Goal: Find specific page/section

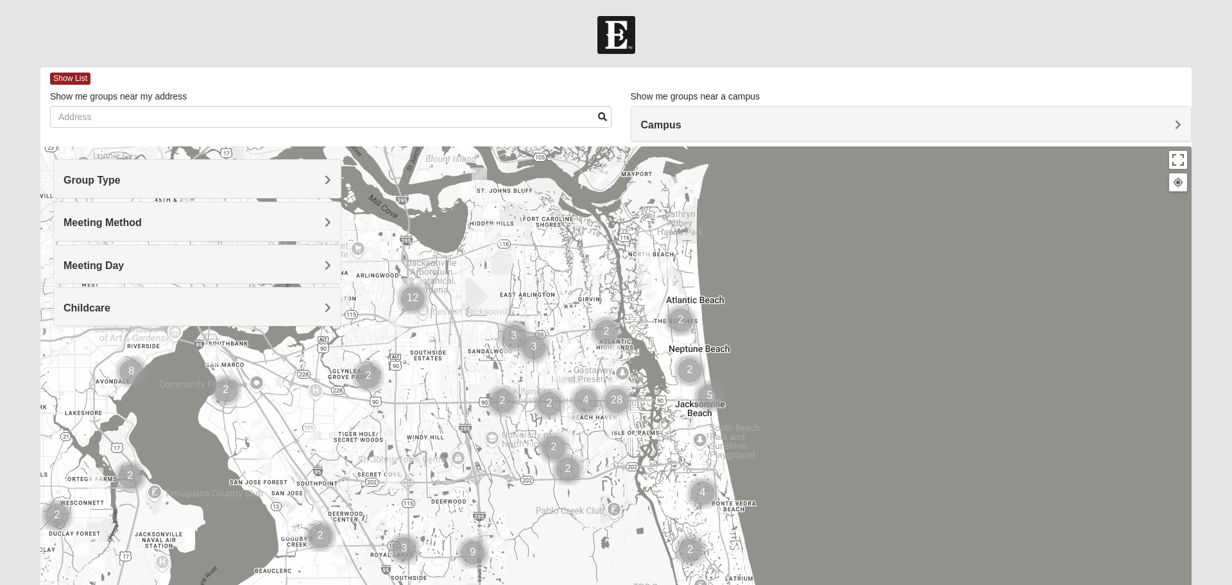
click at [843, 125] on h4 "Campus" at bounding box center [911, 125] width 541 height 12
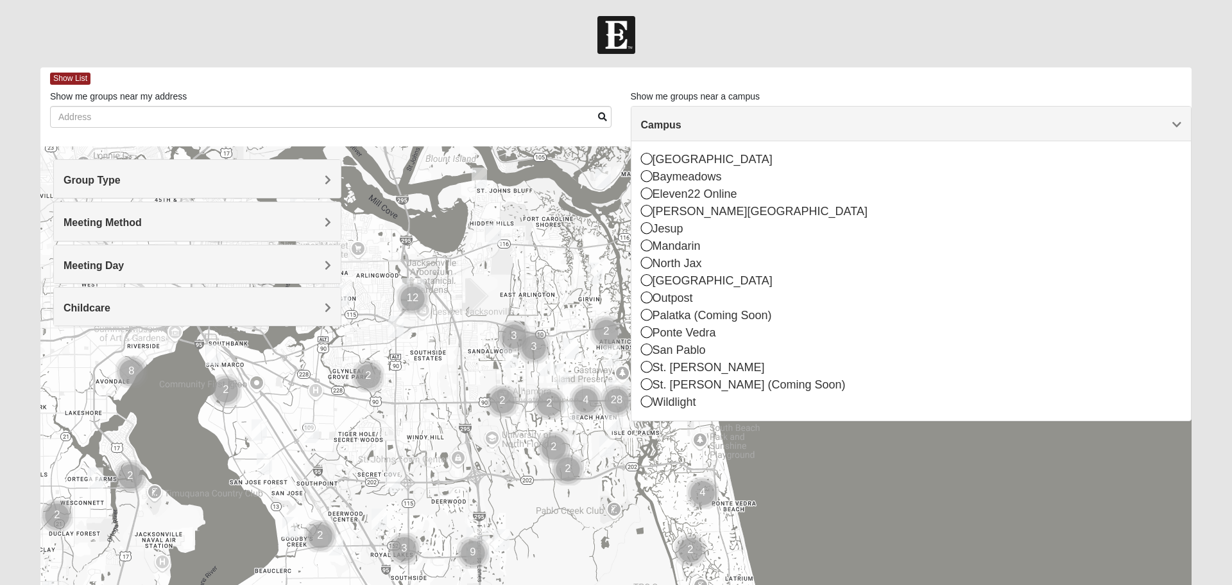
click at [712, 284] on div "[GEOGRAPHIC_DATA]" at bounding box center [911, 280] width 541 height 17
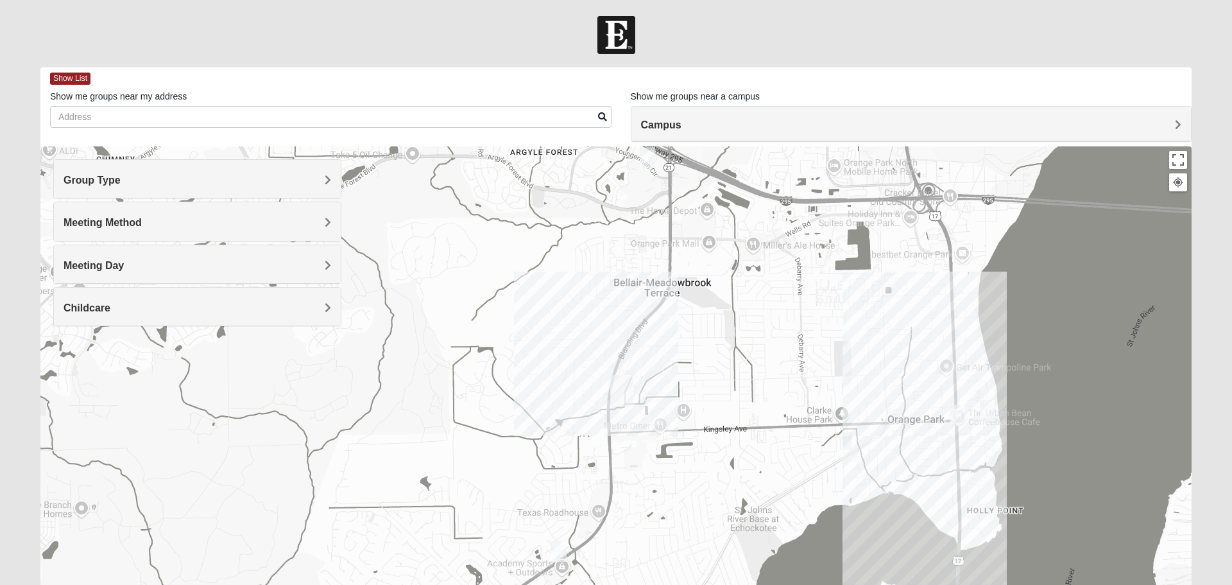
click at [1180, 183] on div at bounding box center [1179, 183] width 12 height 12
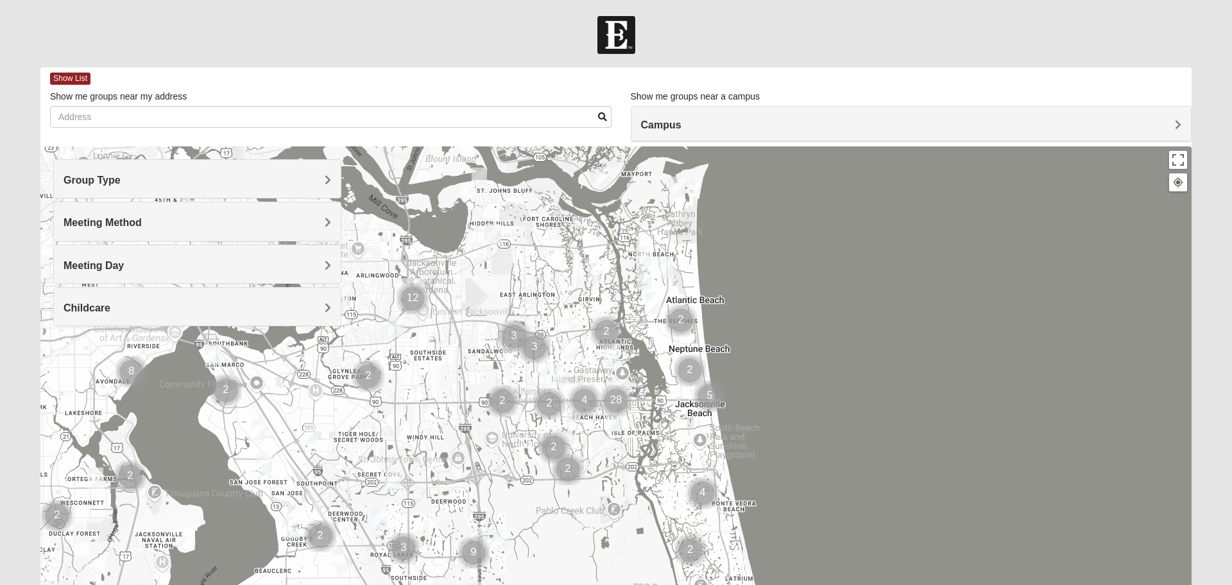
click at [841, 130] on h4 "Campus" at bounding box center [911, 125] width 541 height 12
